Goal: Task Accomplishment & Management: Complete application form

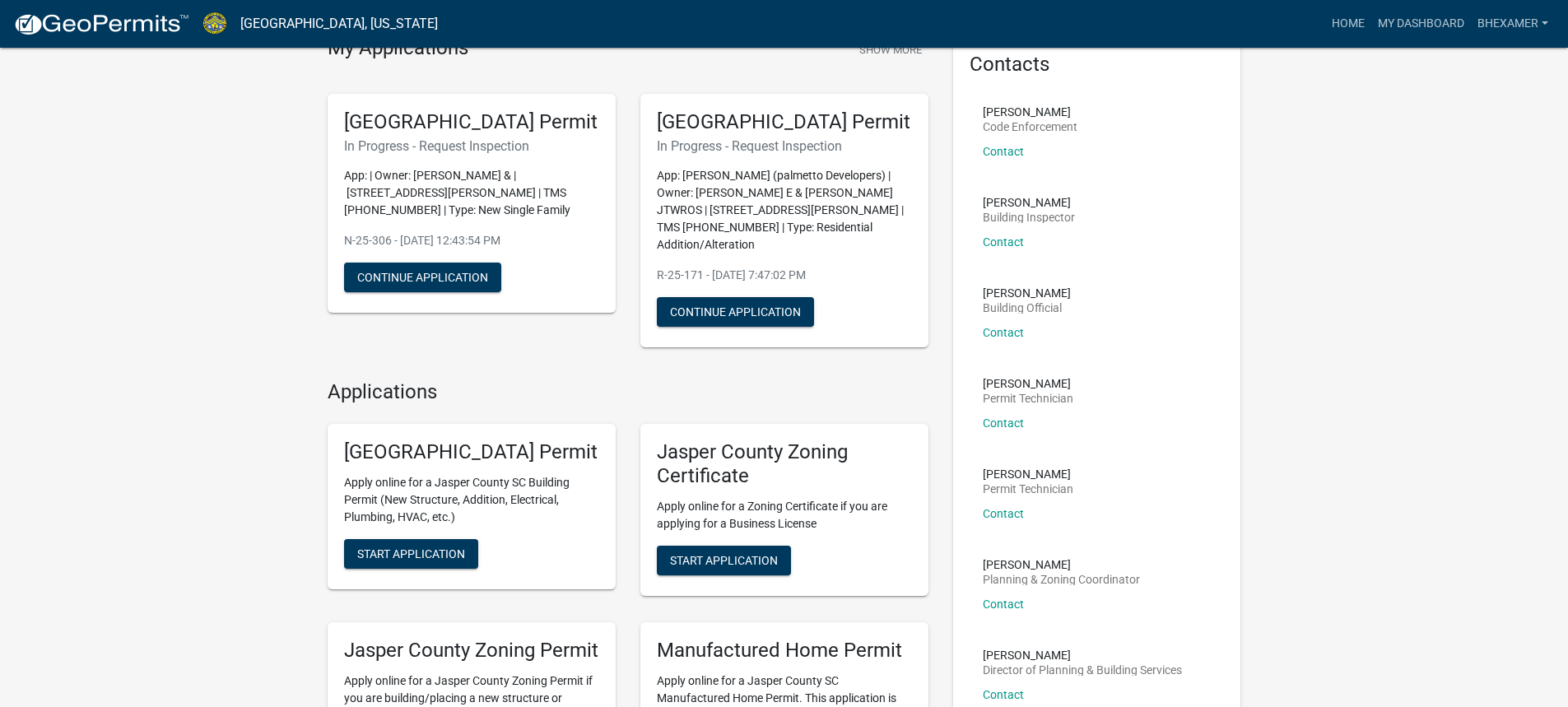
scroll to position [165, 0]
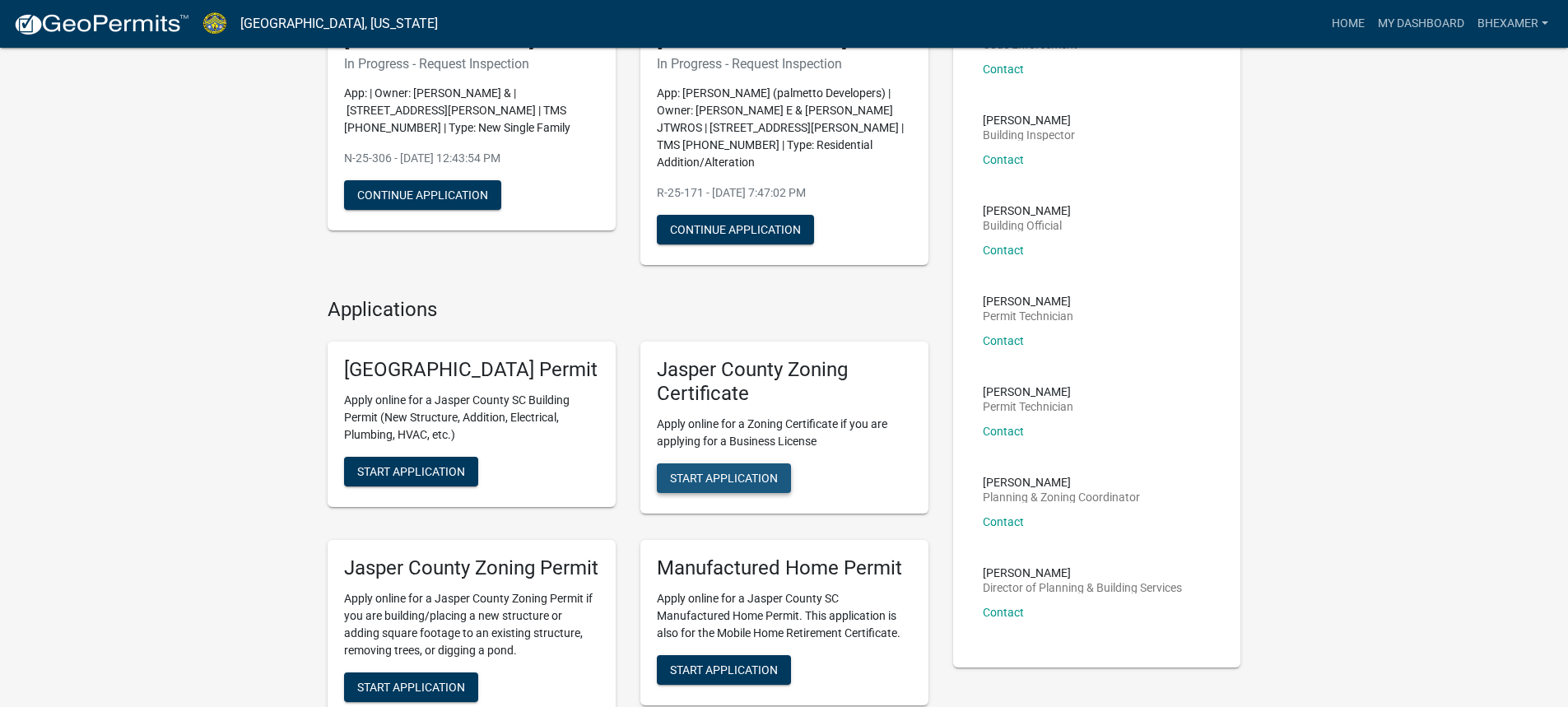
click at [751, 478] on span "Start Application" at bounding box center [724, 478] width 108 height 13
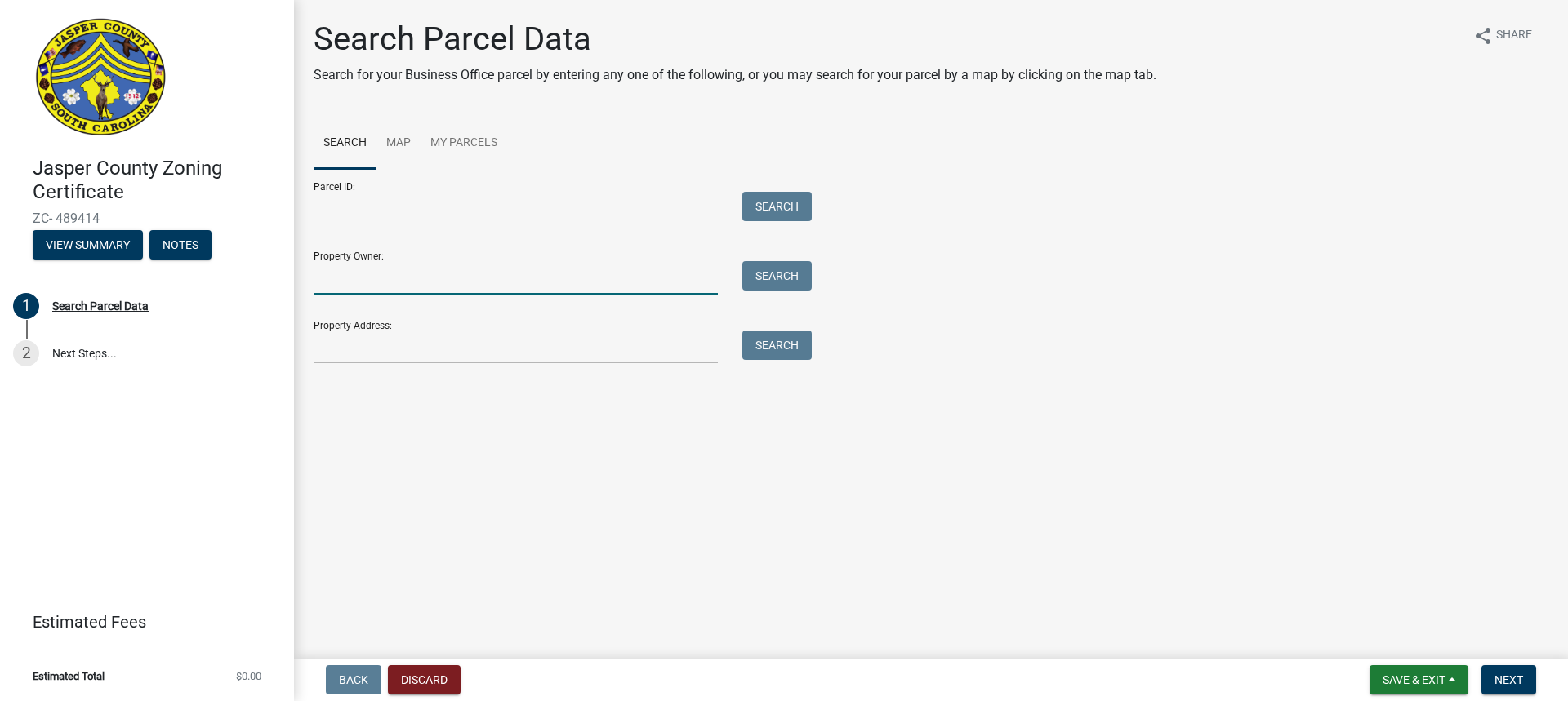
click at [384, 269] on input "Property Owner:" at bounding box center [516, 277] width 404 height 33
type input "Sandy Milbank"
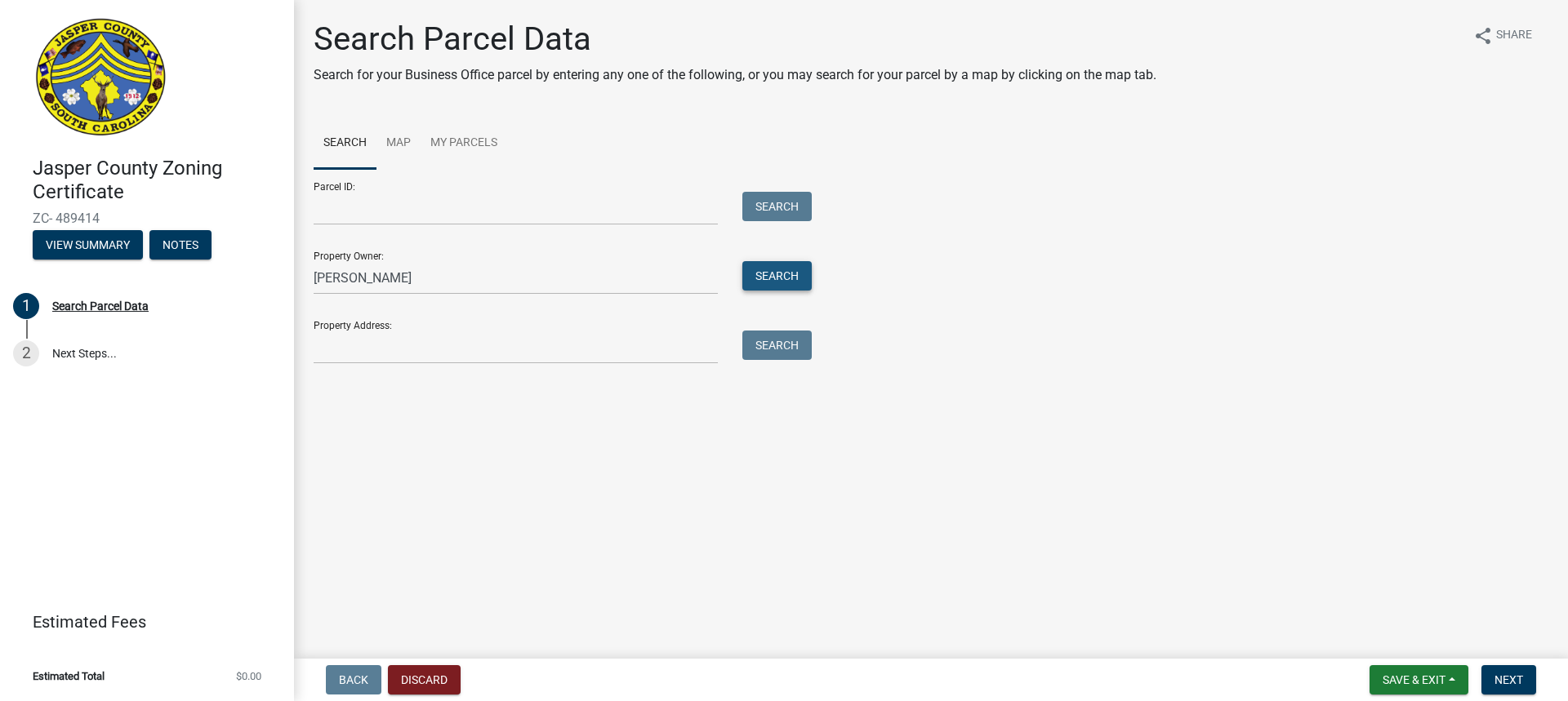
click at [771, 271] on button "Search" at bounding box center [777, 276] width 69 height 30
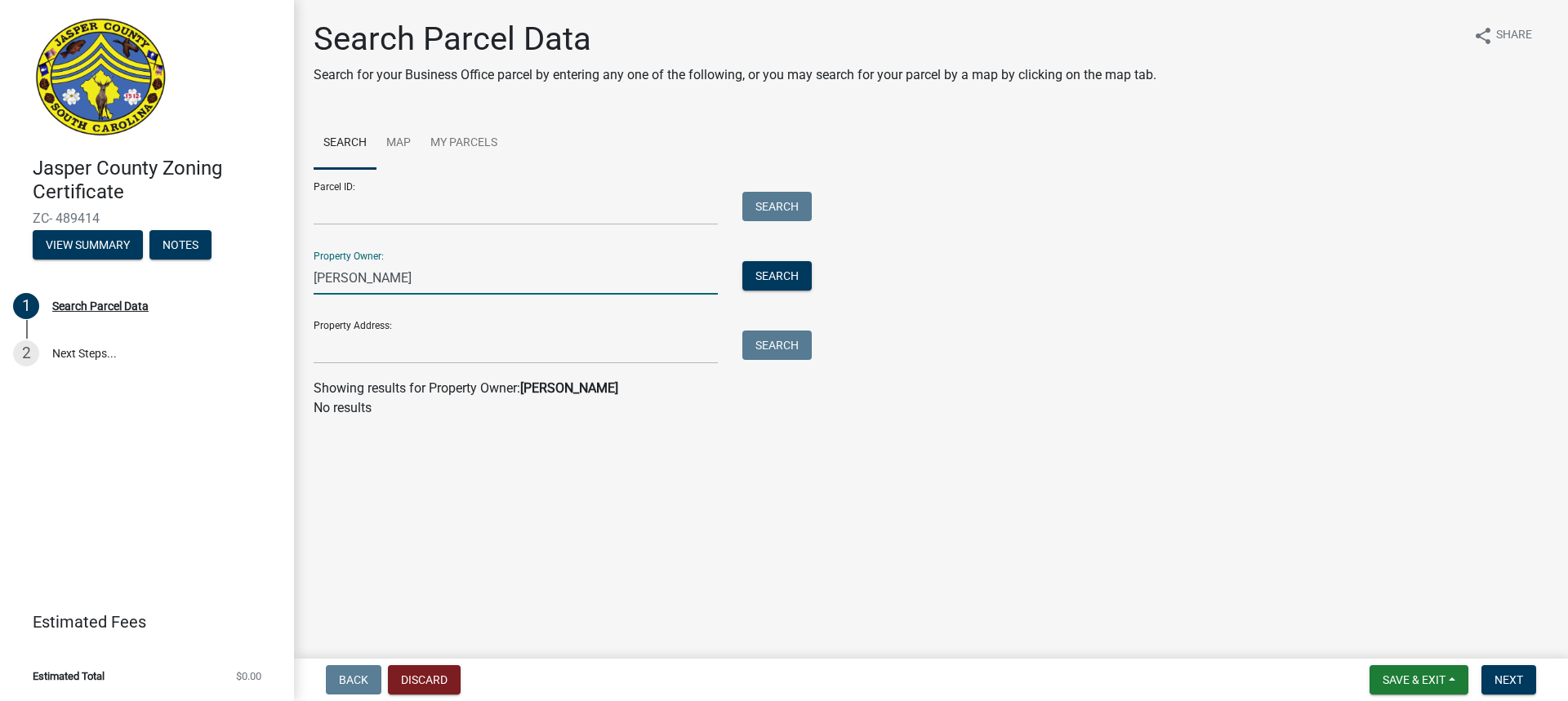
click at [414, 275] on input "Sandy Milbank" at bounding box center [516, 277] width 404 height 33
drag, startPoint x: 414, startPoint y: 275, endPoint x: 300, endPoint y: 276, distance: 114.0
click at [300, 276] on div "Search Parcel Data Search for your Business Office parcel by entering any one o…" at bounding box center [931, 226] width 1274 height 413
click at [806, 275] on button "Search" at bounding box center [777, 276] width 69 height 30
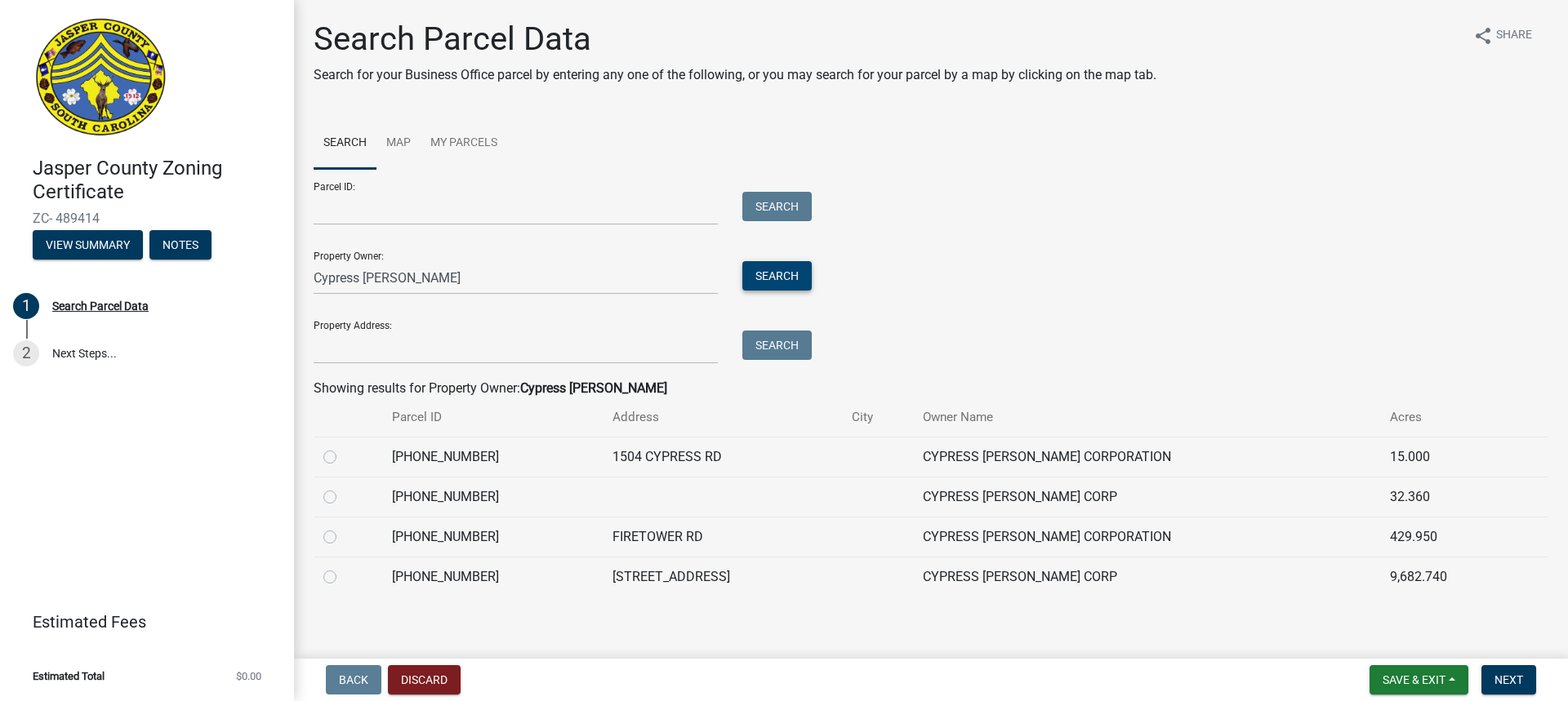
scroll to position [8, 0]
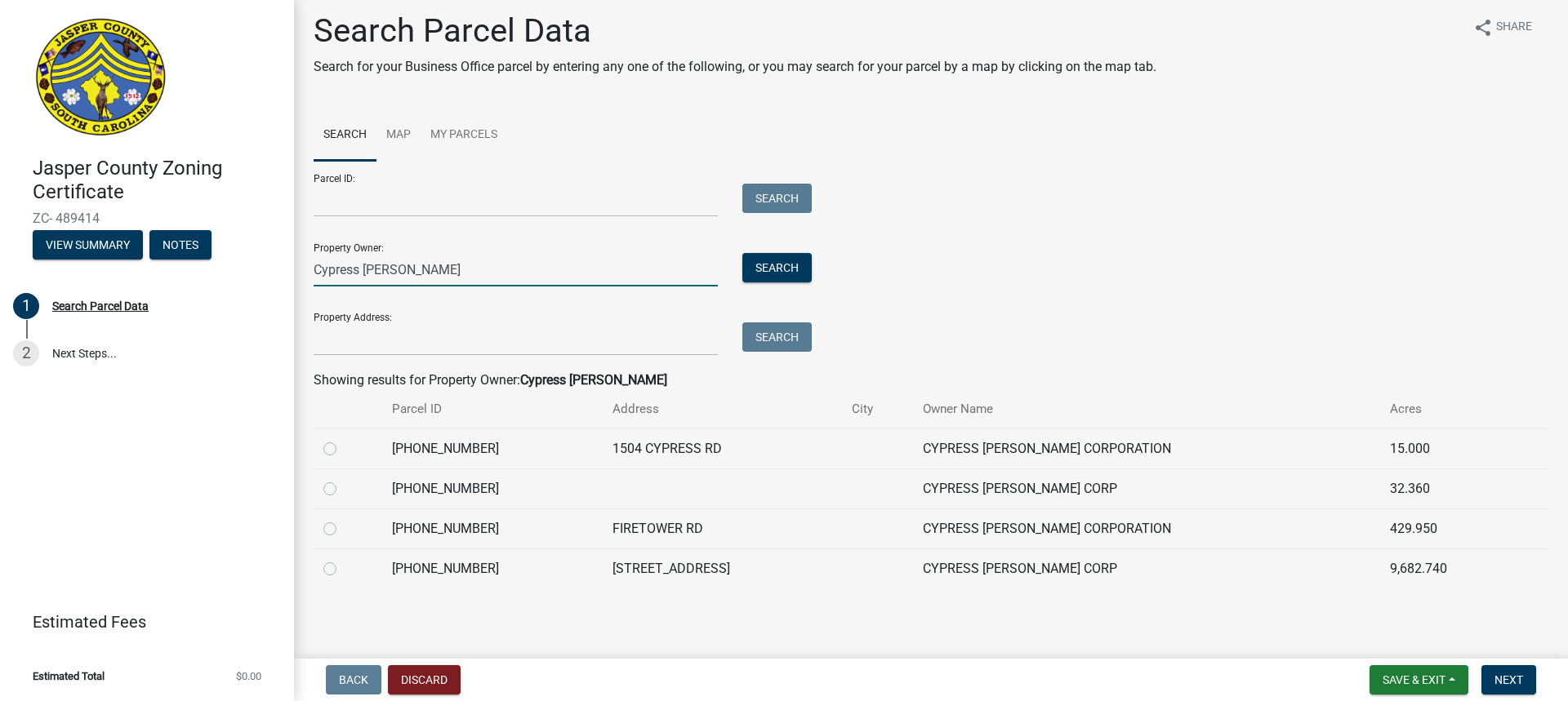
click at [425, 267] on input "Cypress Woods" at bounding box center [516, 270] width 404 height 33
type input "C"
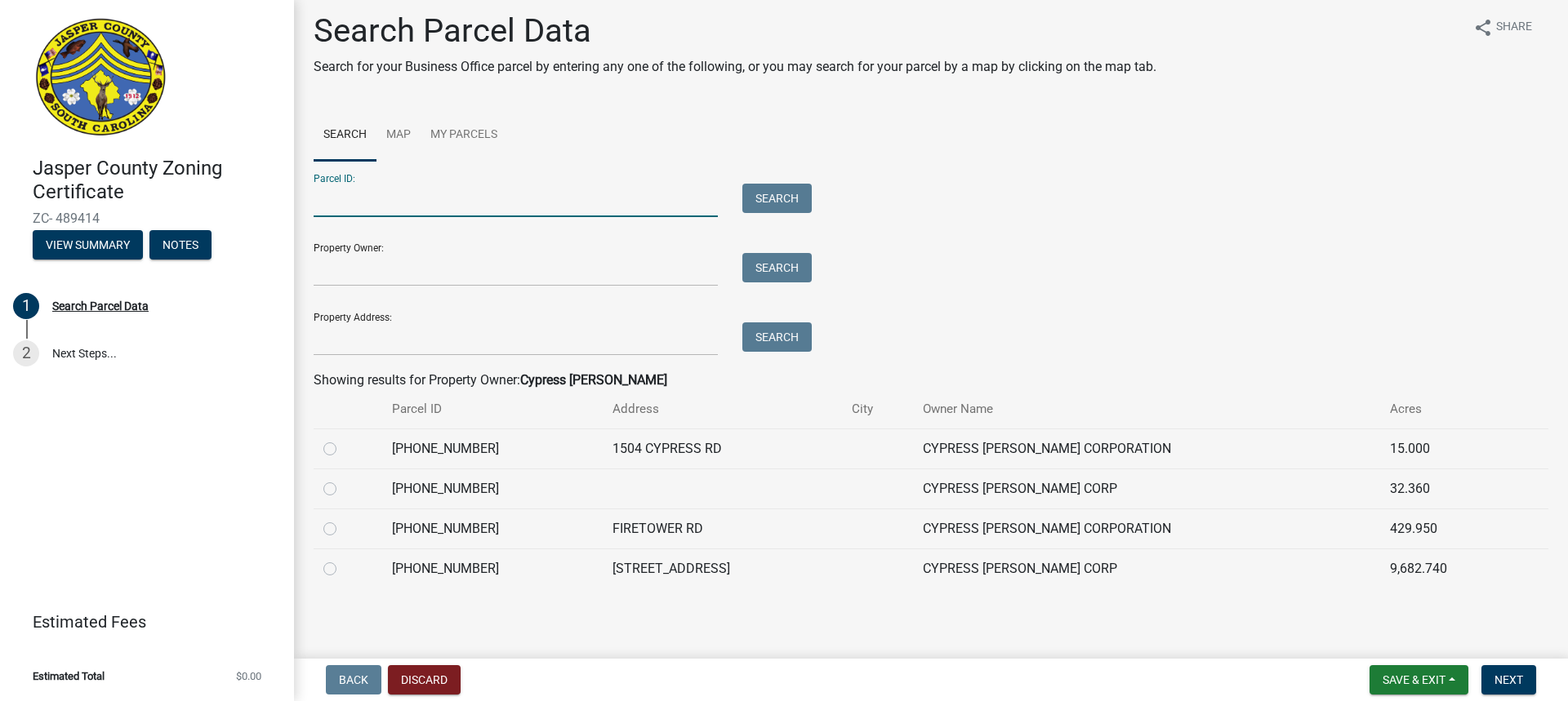
click at [340, 202] on input "Parcel ID:" at bounding box center [516, 200] width 404 height 33
type input "0"
click at [800, 187] on button "Search" at bounding box center [777, 199] width 69 height 30
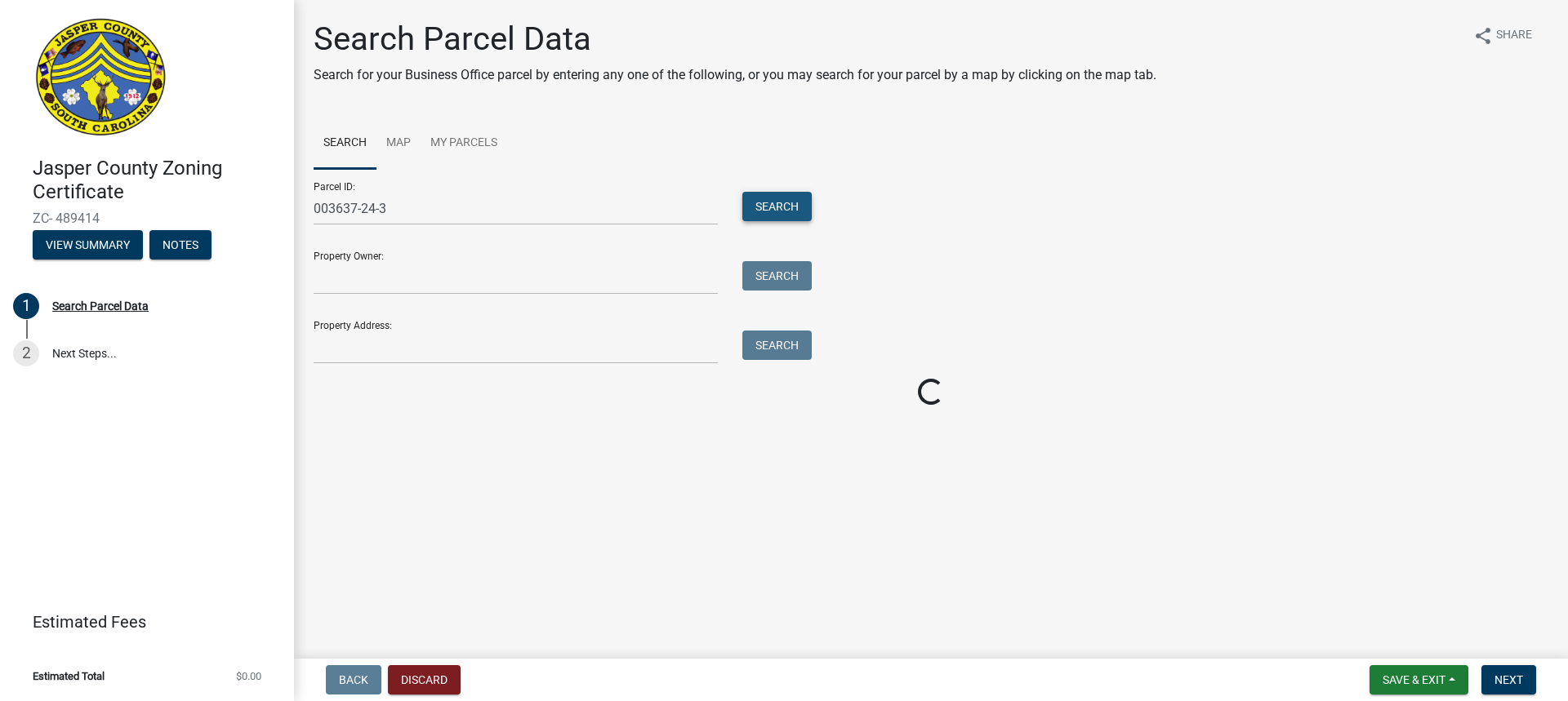
scroll to position [0, 0]
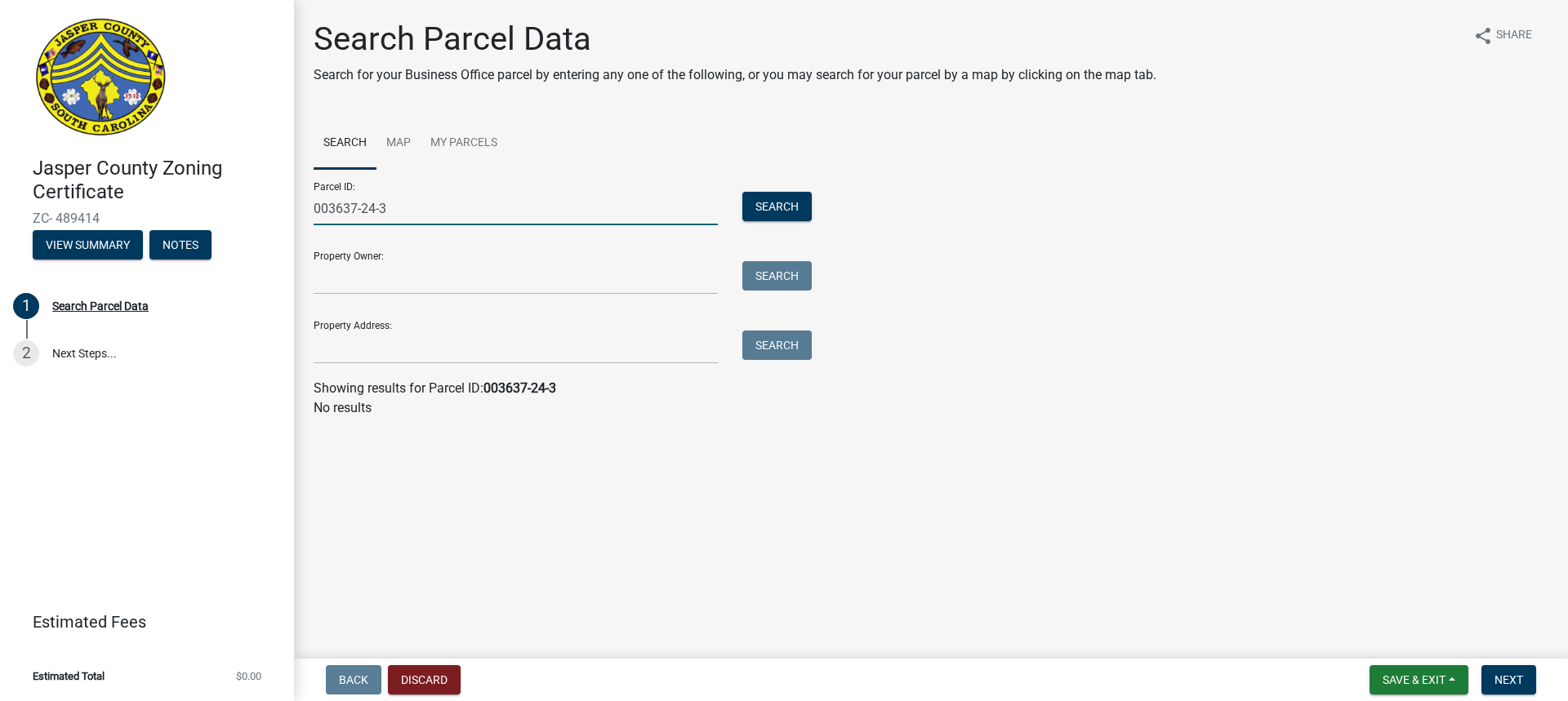
click at [398, 208] on input "003637-24-3" at bounding box center [516, 208] width 404 height 33
type input "003-637-24-3"
click at [783, 213] on button "Search" at bounding box center [777, 207] width 69 height 30
drag, startPoint x: 411, startPoint y: 208, endPoint x: 312, endPoint y: 221, distance: 99.8
click at [312, 221] on div "003-637-24-3" at bounding box center [516, 208] width 429 height 33
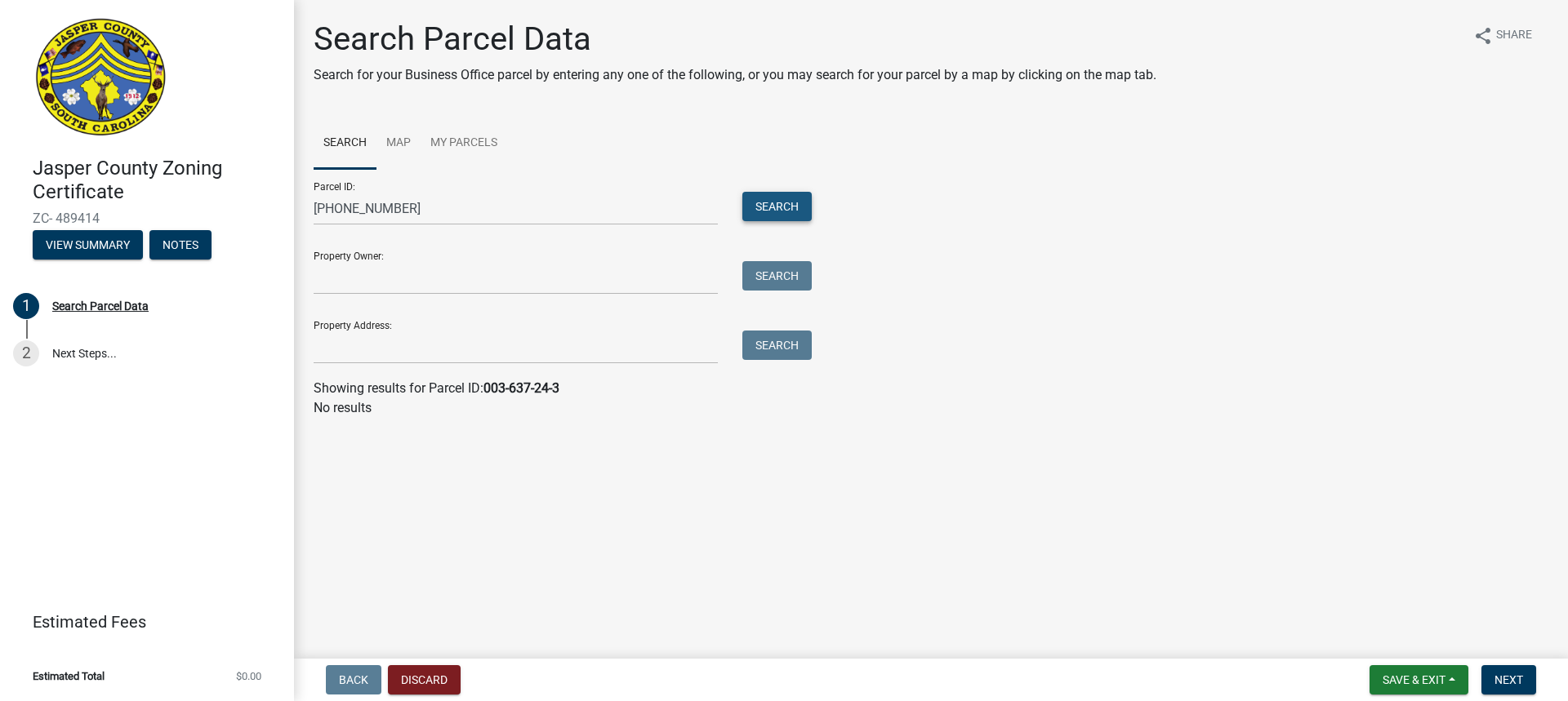
click at [782, 198] on button "Search" at bounding box center [777, 207] width 69 height 30
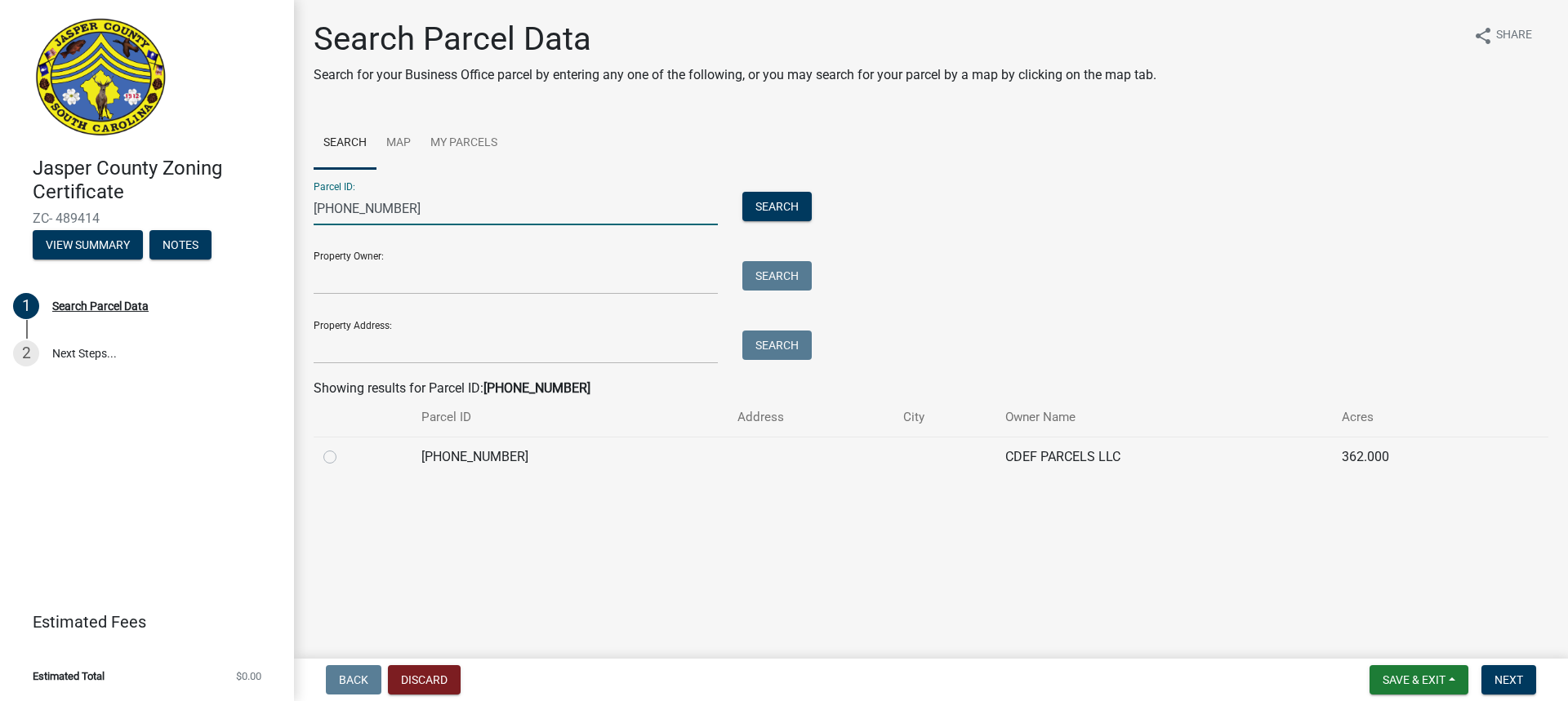
drag, startPoint x: 416, startPoint y: 201, endPoint x: 307, endPoint y: 209, distance: 109.3
click at [307, 209] on div "048-00-02-005" at bounding box center [516, 208] width 429 height 33
type input "061-00-01-005"
click at [790, 205] on button "Search" at bounding box center [777, 207] width 69 height 30
